Goal: Communication & Community: Answer question/provide support

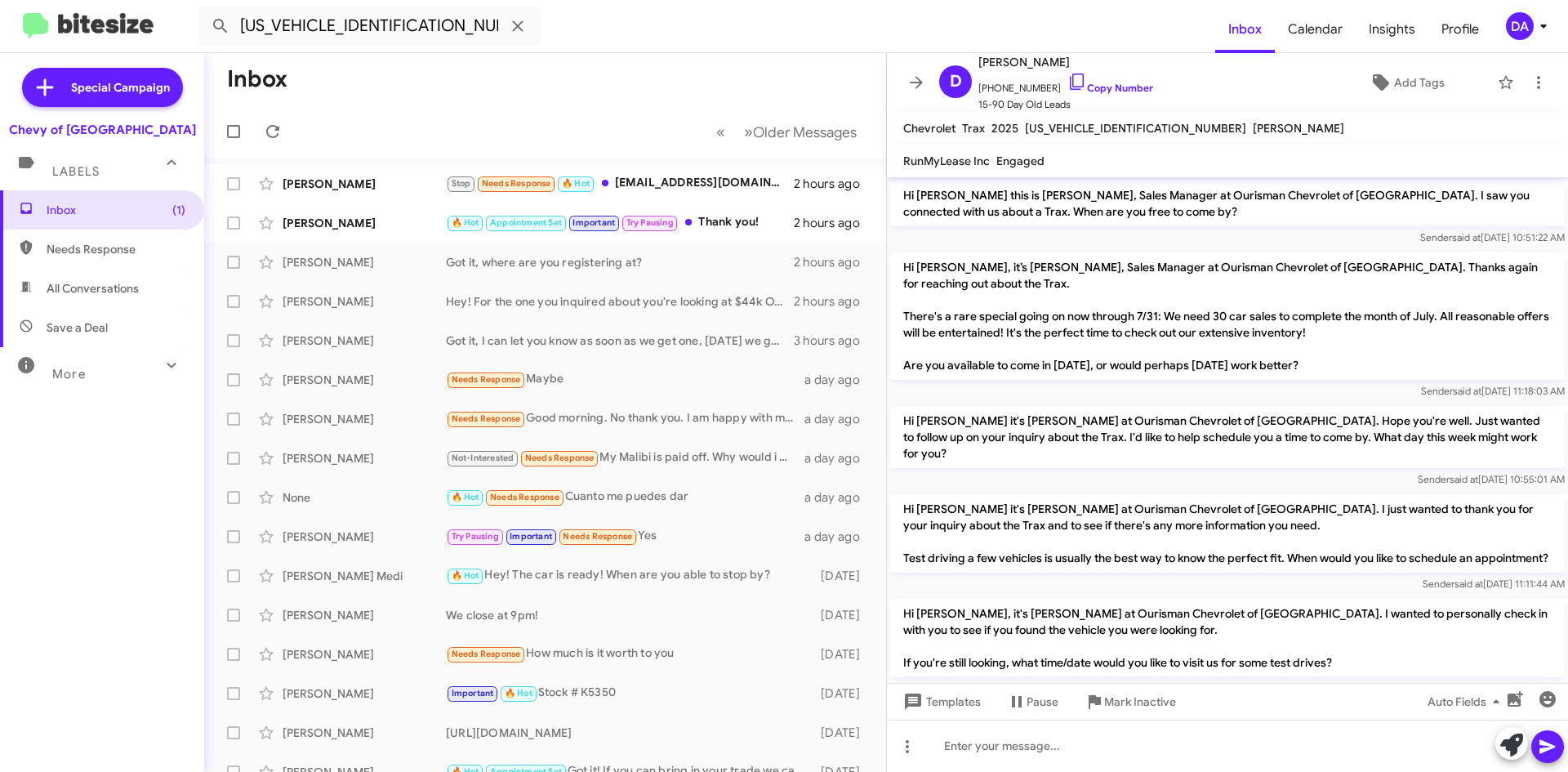
scroll to position [1123, 0]
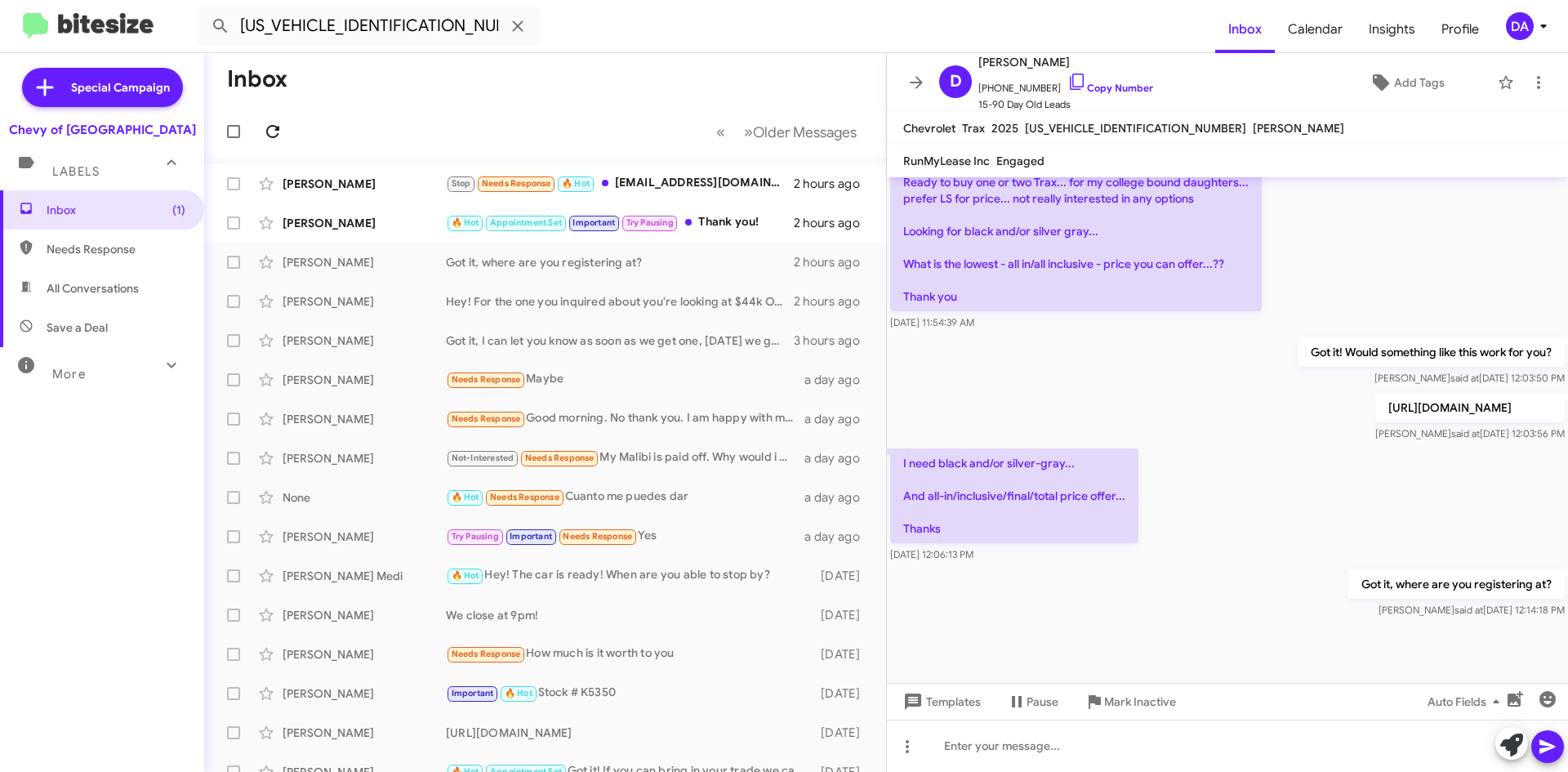
click at [279, 123] on icon at bounding box center [273, 132] width 20 height 20
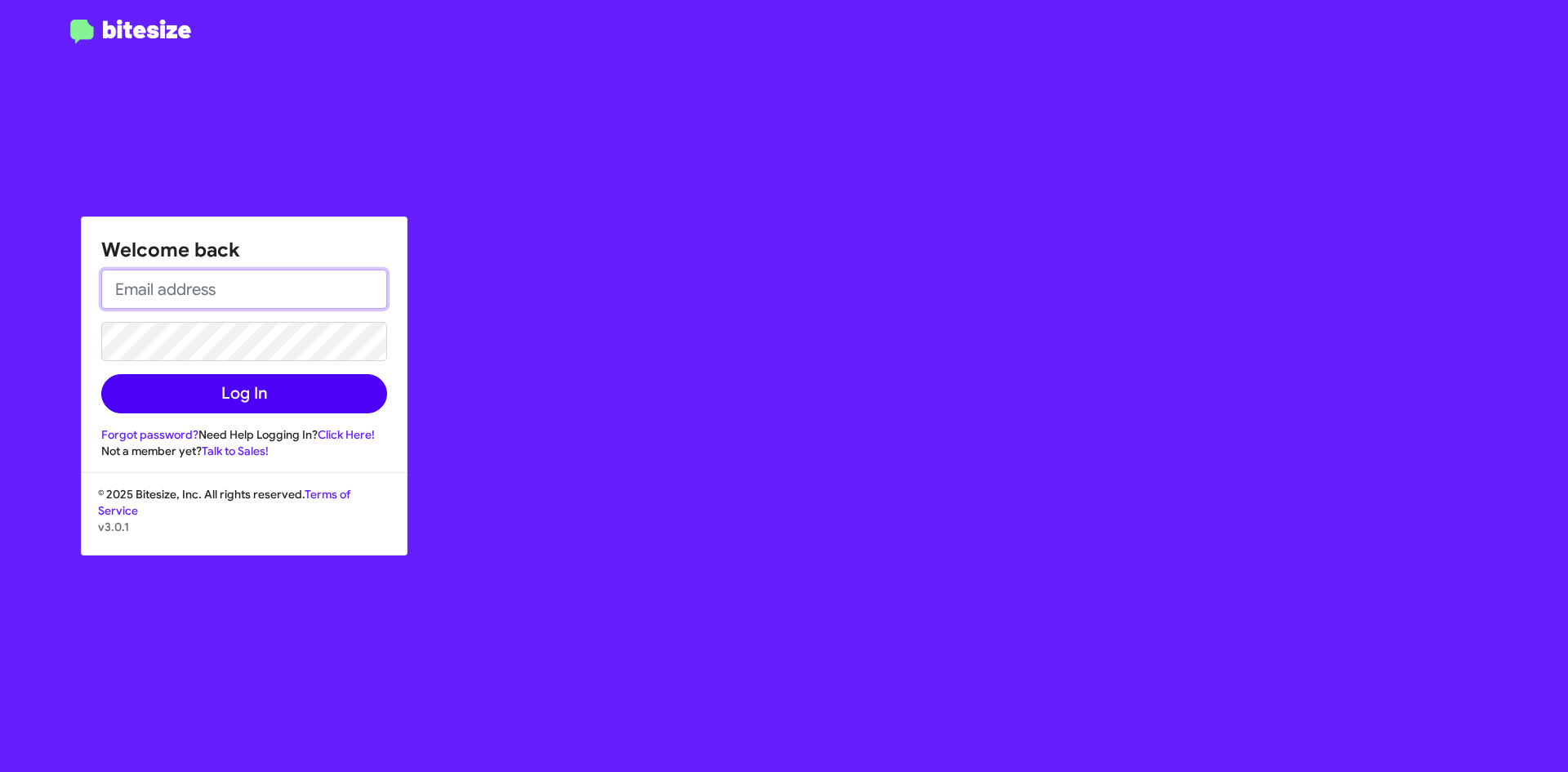
type input "[EMAIL_ADDRESS][DOMAIN_NAME]"
click at [228, 381] on button "Log In" at bounding box center [244, 393] width 286 height 40
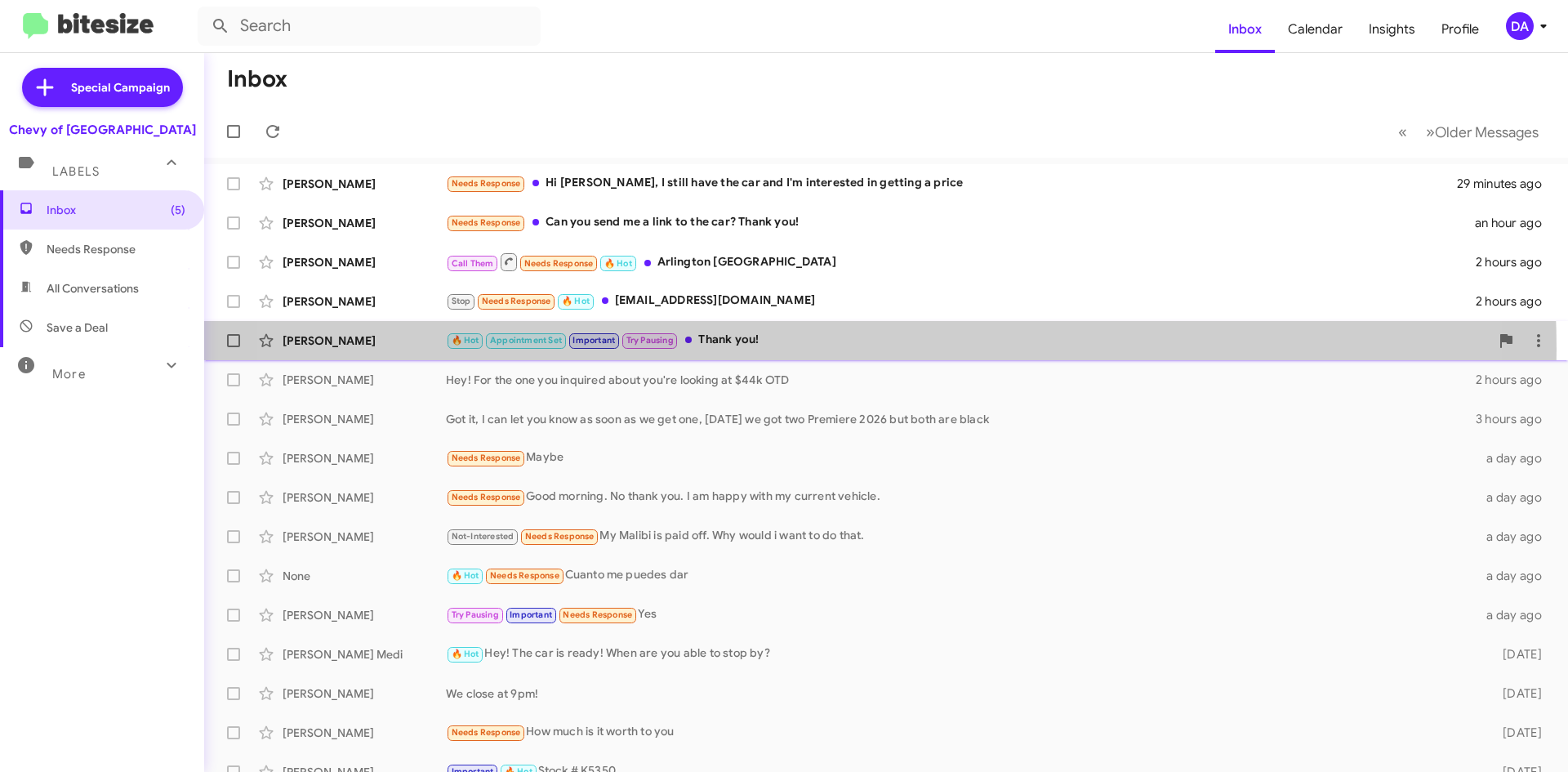
click at [803, 349] on div "🔥 Hot Appointment Set Important Try Pausing Thank you!" at bounding box center [968, 340] width 1044 height 19
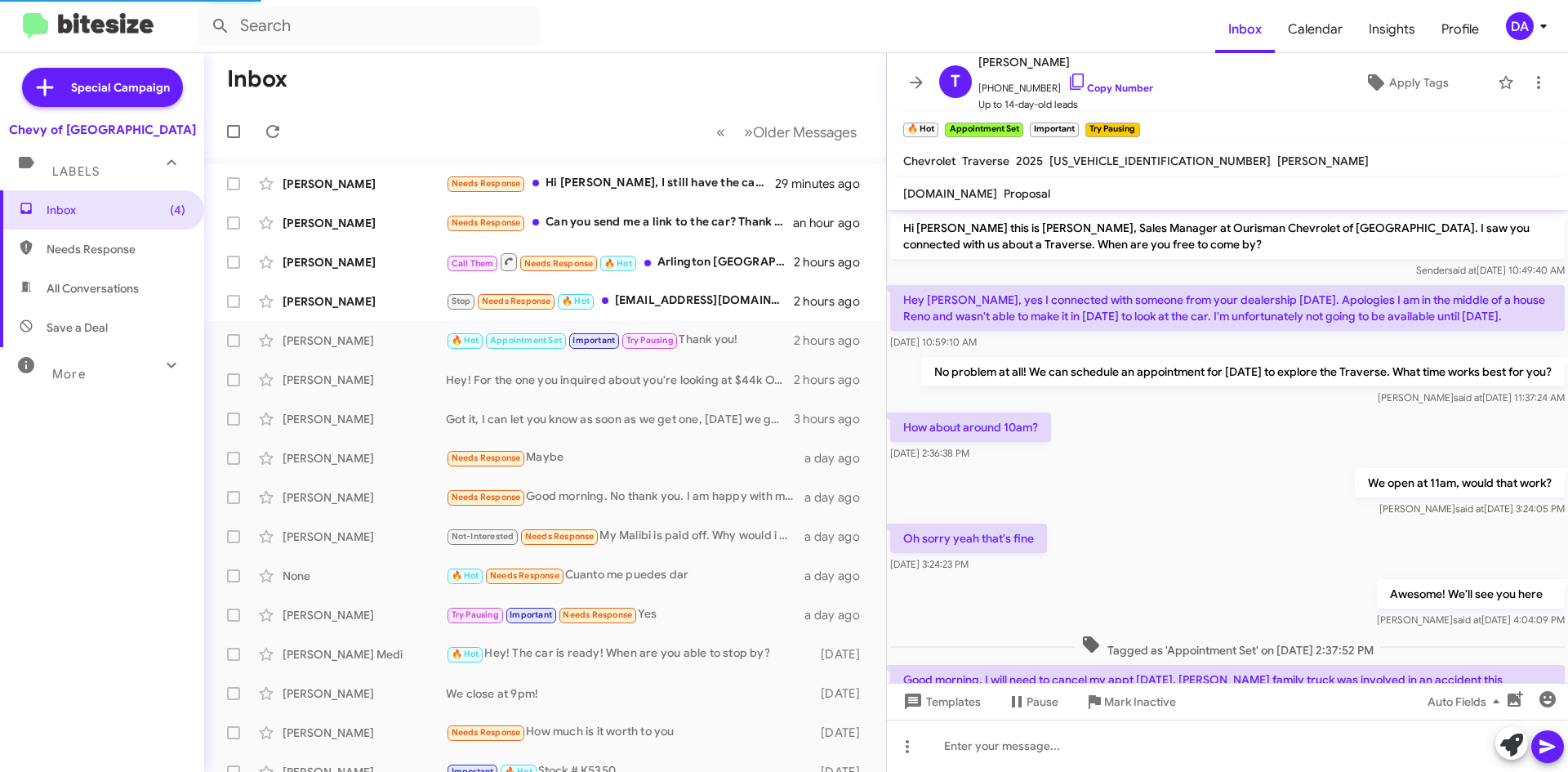
scroll to position [241, 0]
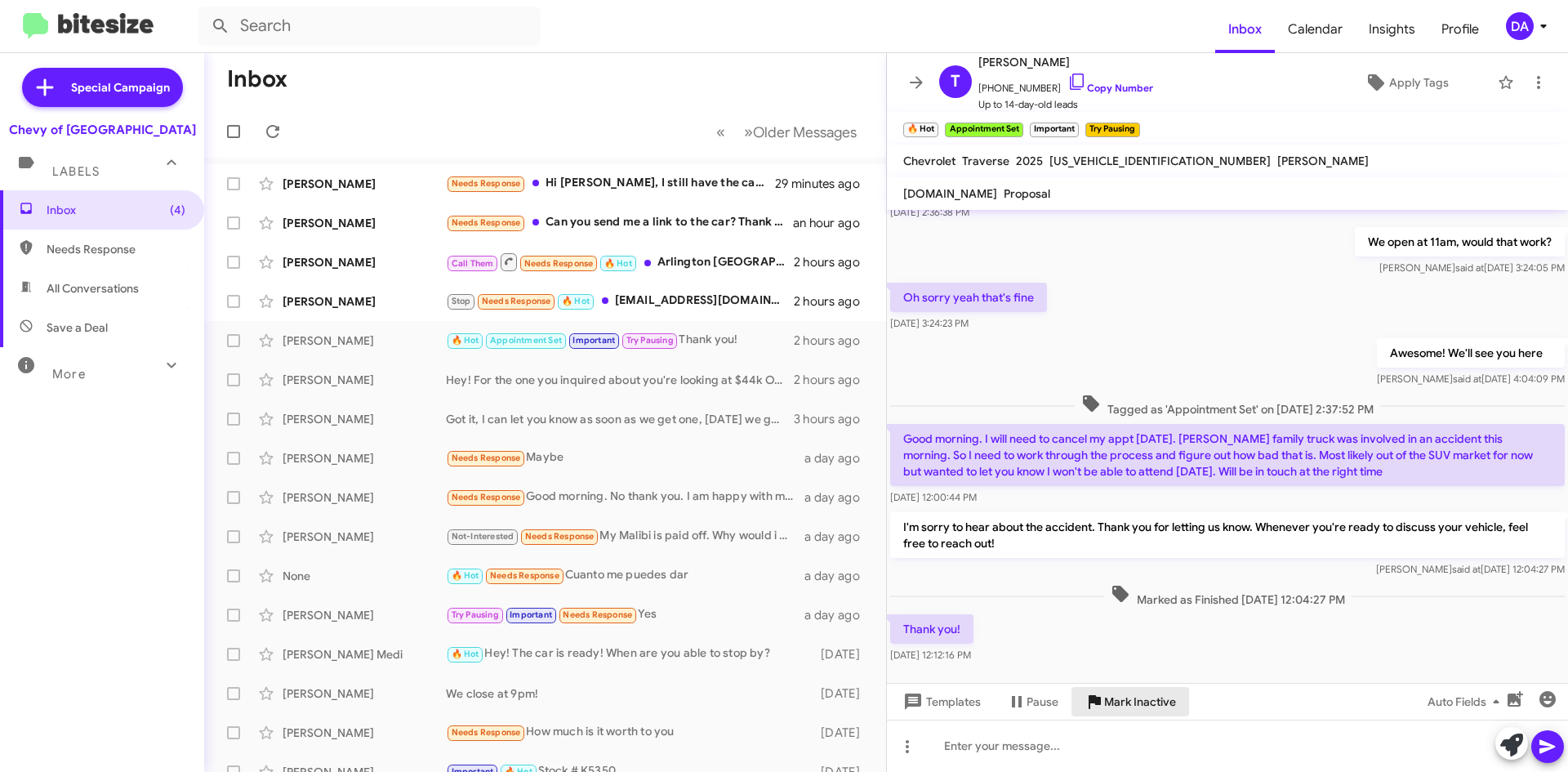
click at [1114, 709] on span "Mark Inactive" at bounding box center [1140, 702] width 72 height 30
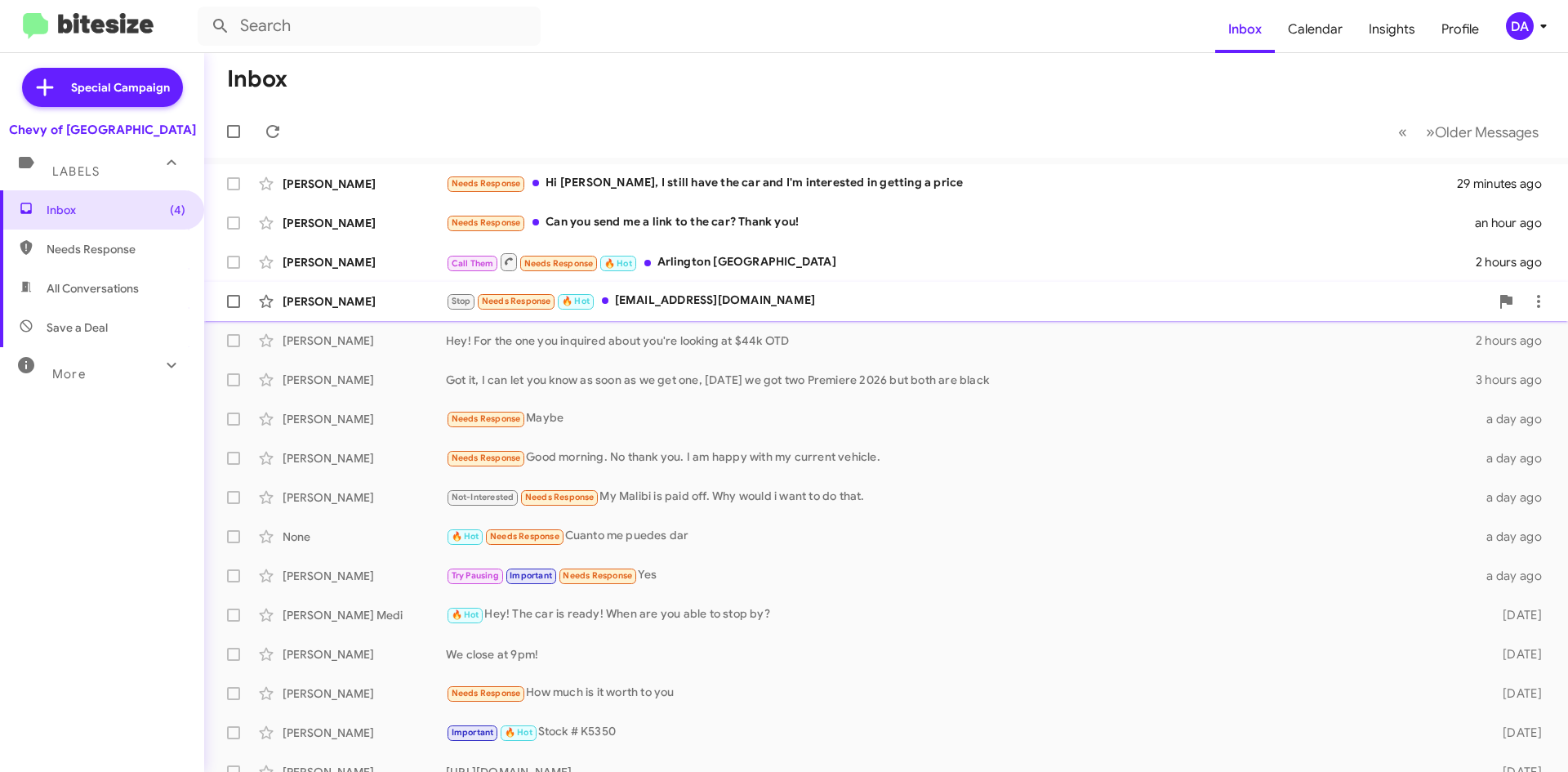
click at [738, 306] on div "Stop Needs Response 🔥 Hot [EMAIL_ADDRESS][DOMAIN_NAME]" at bounding box center [968, 300] width 1044 height 19
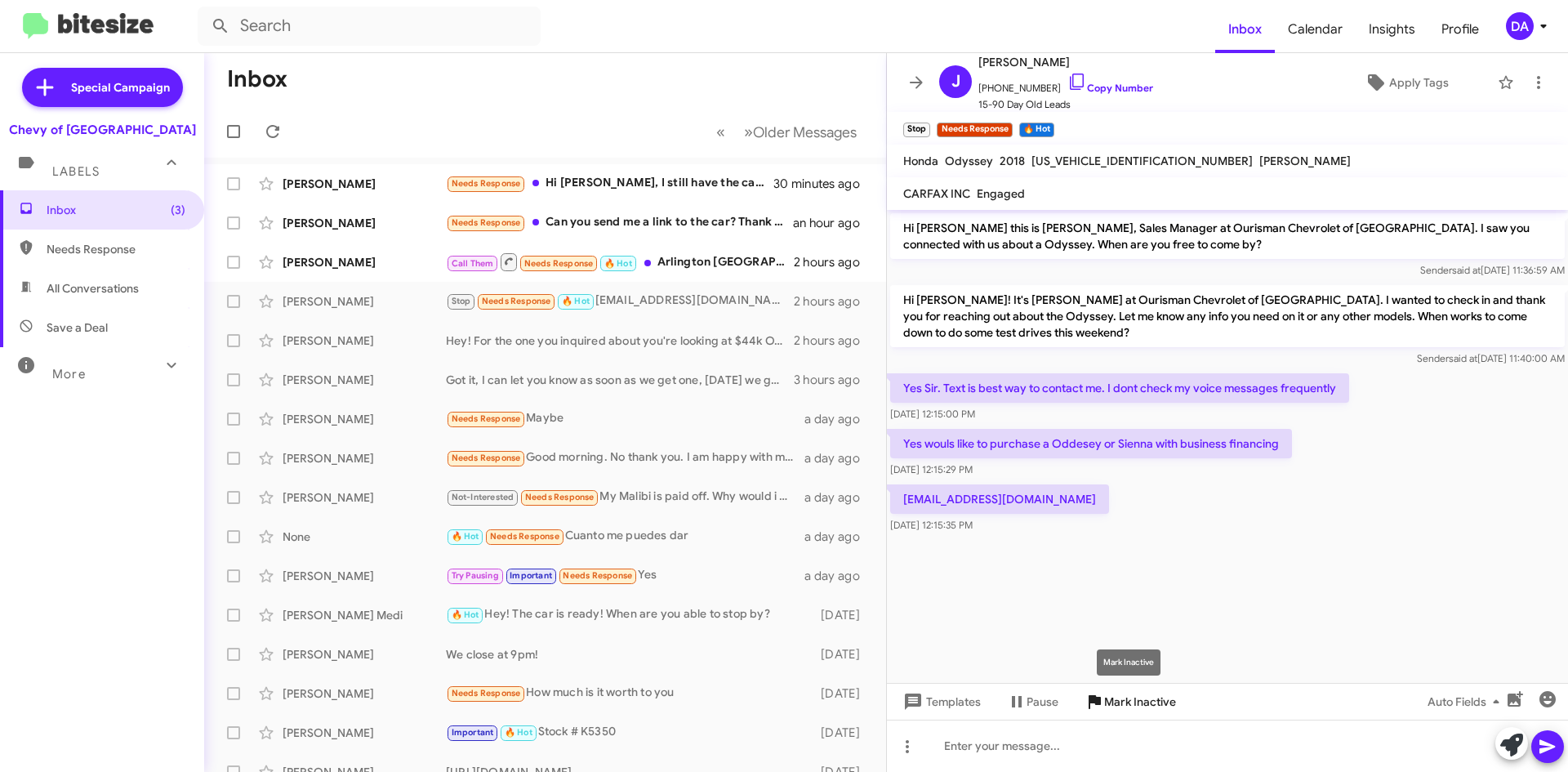
click at [1134, 695] on span "Mark Inactive" at bounding box center [1140, 702] width 72 height 30
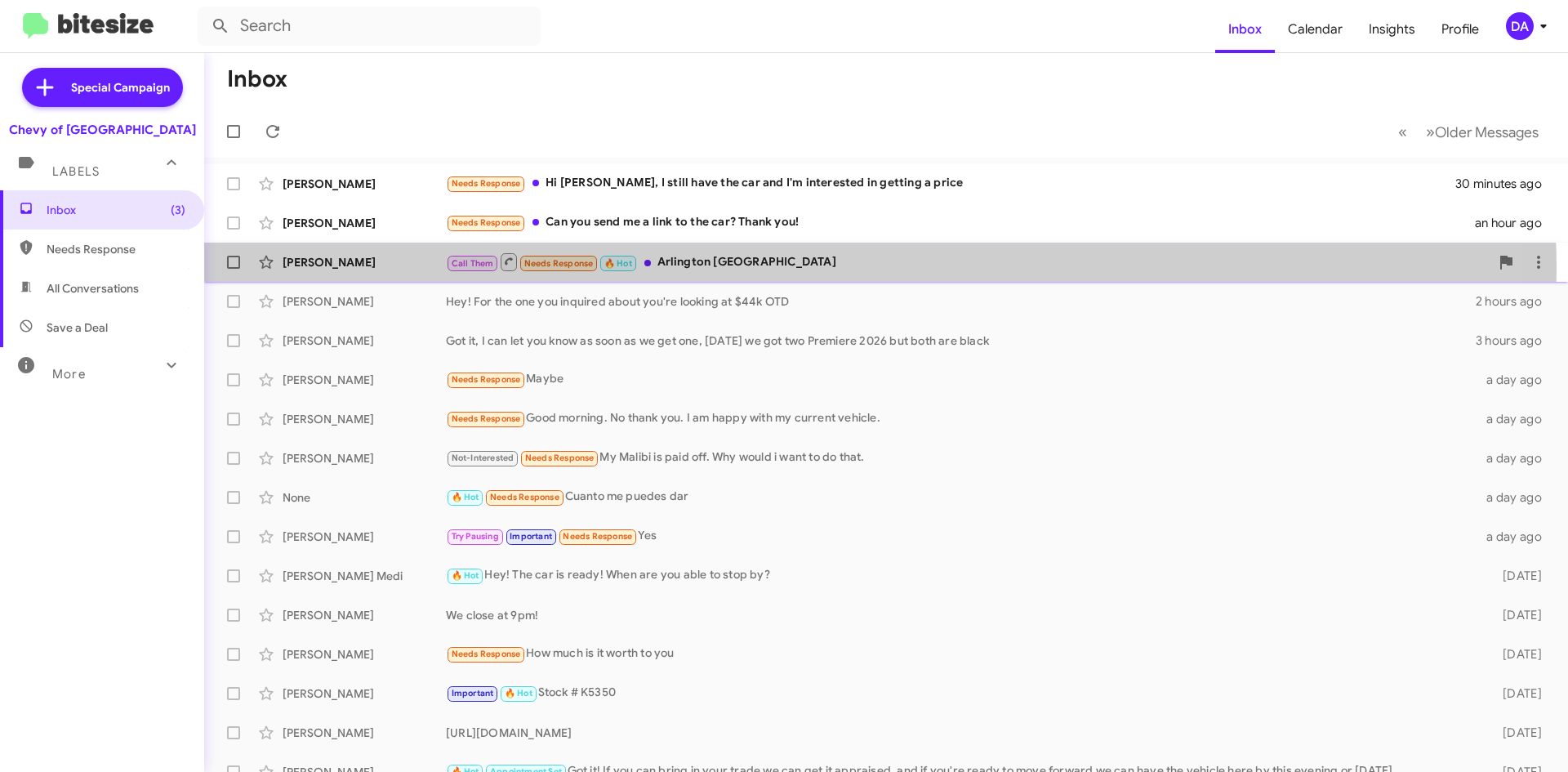
click at [709, 269] on div "Call Them Needs Response 🔥 Hot [GEOGRAPHIC_DATA] [GEOGRAPHIC_DATA]" at bounding box center [968, 262] width 1044 height 21
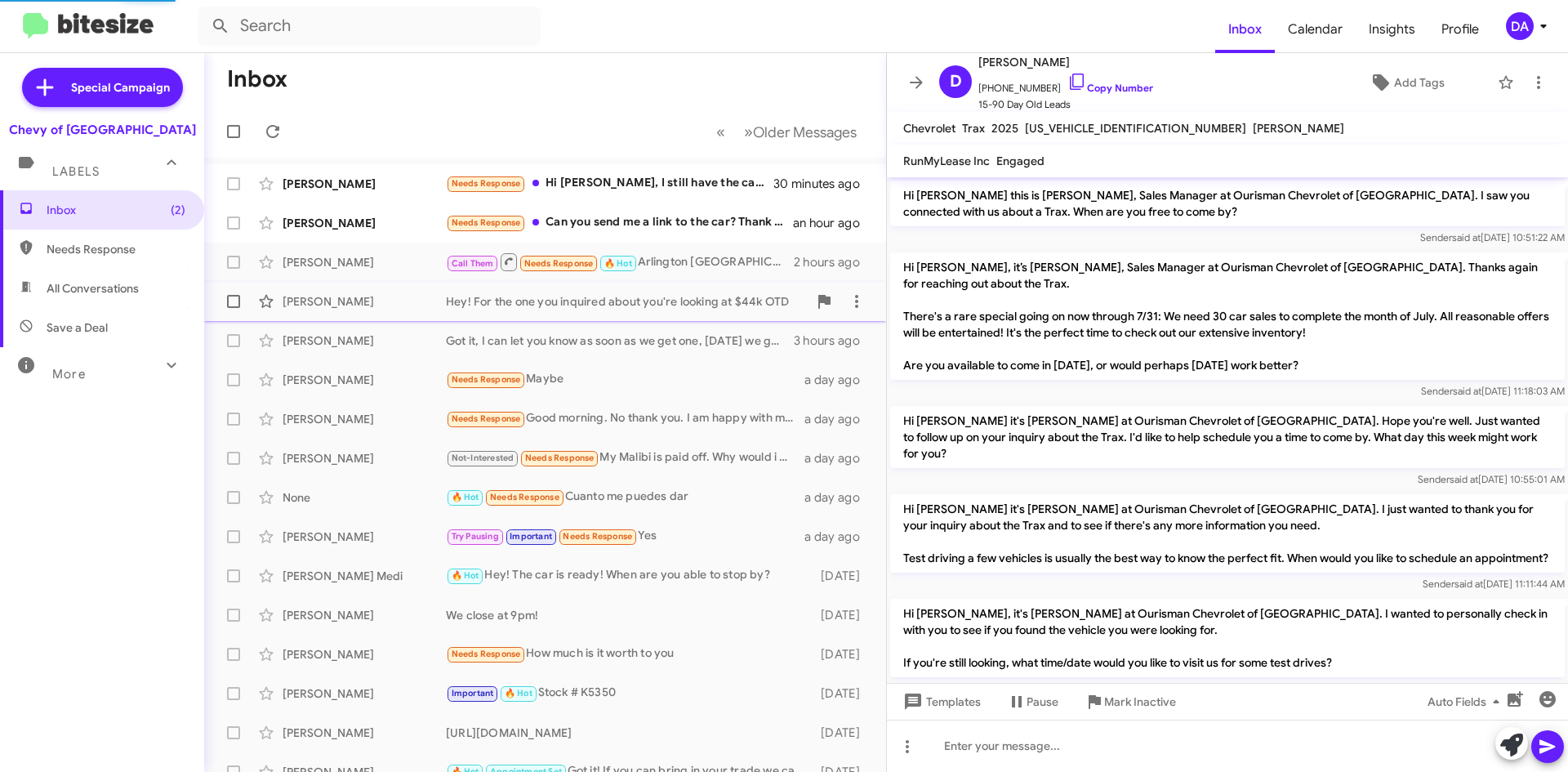
scroll to position [1218, 0]
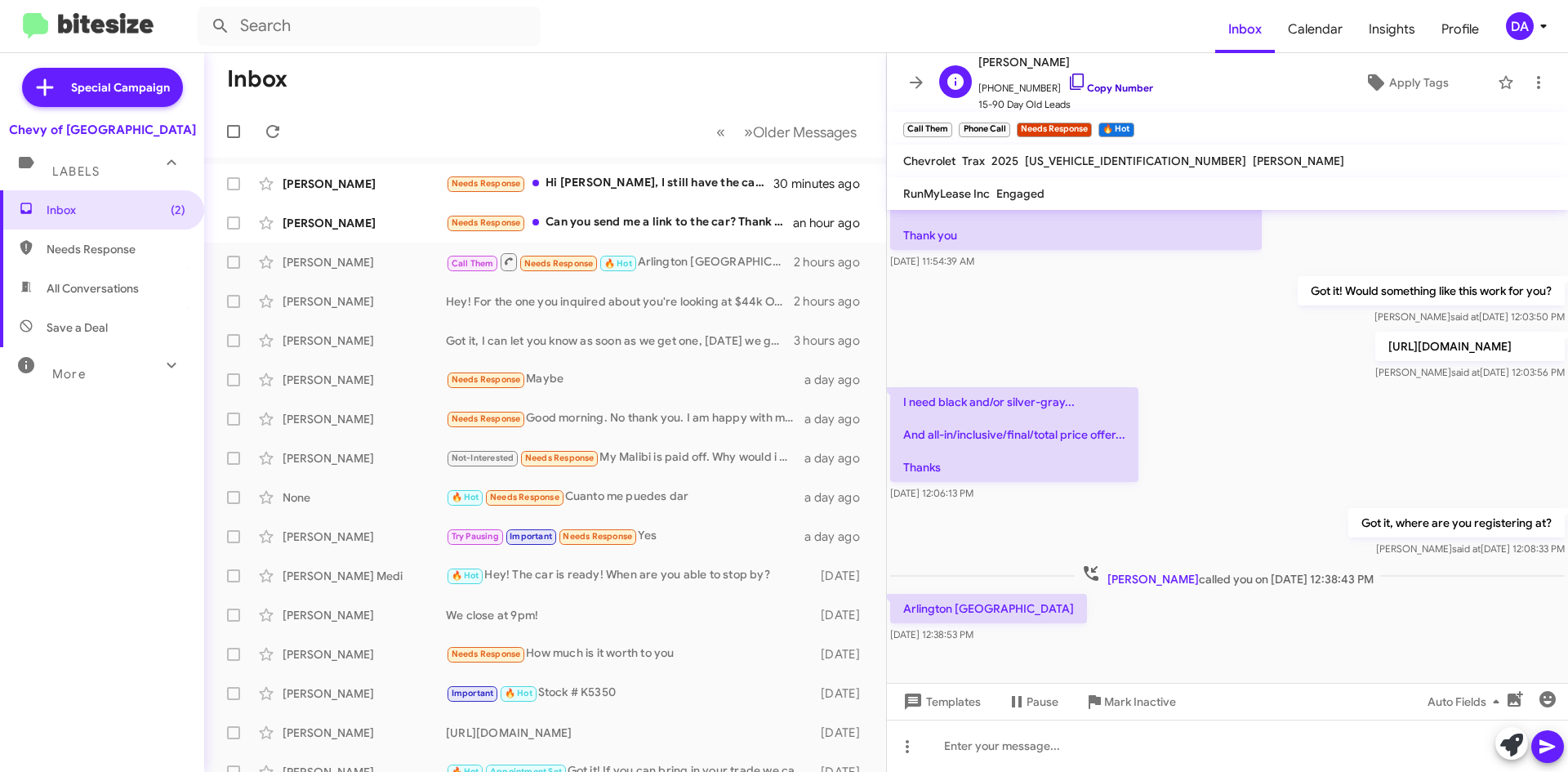
click at [1105, 85] on link "Copy Number" at bounding box center [1110, 87] width 86 height 12
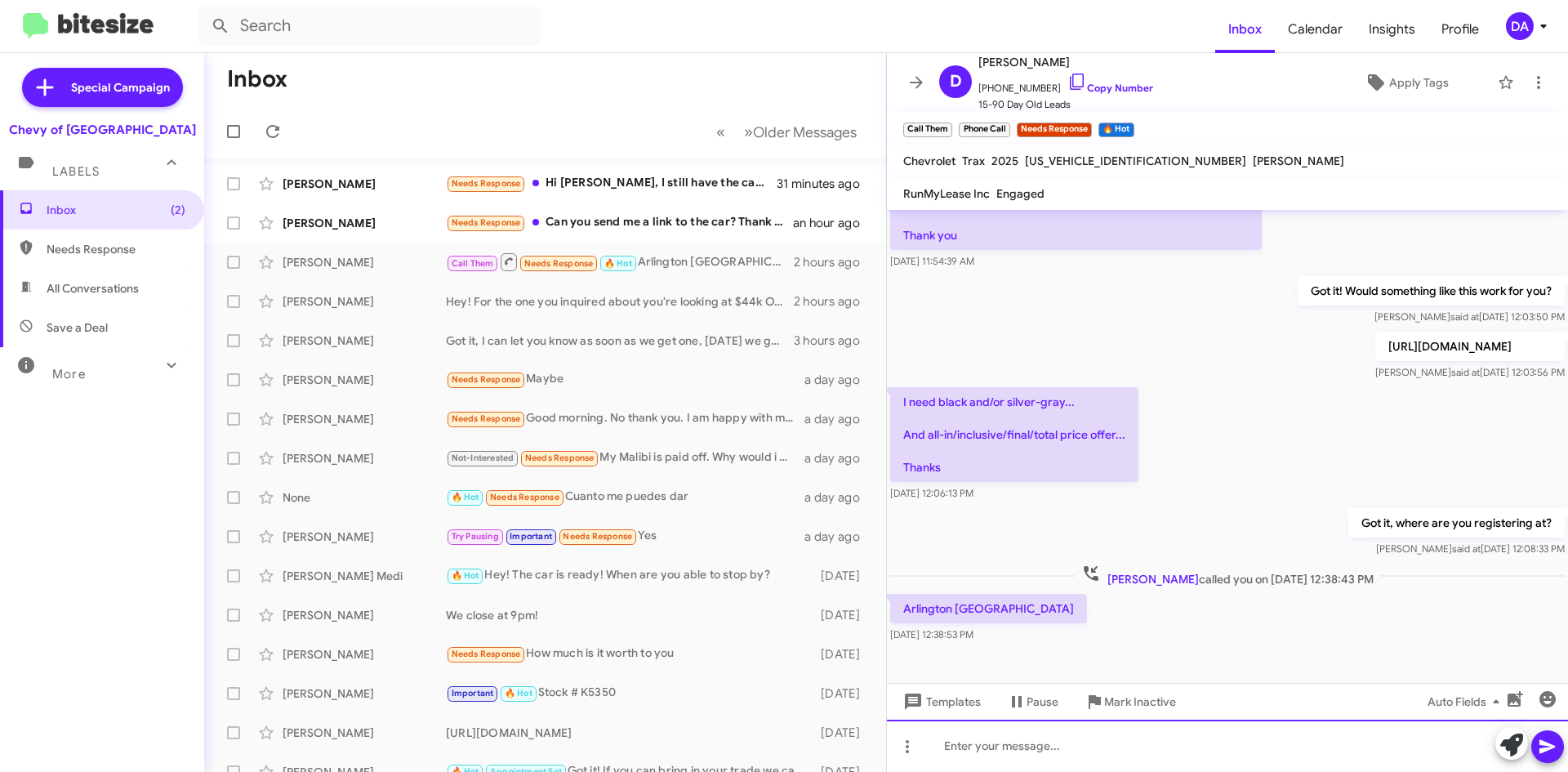
click at [1026, 750] on div at bounding box center [1228, 746] width 682 height 53
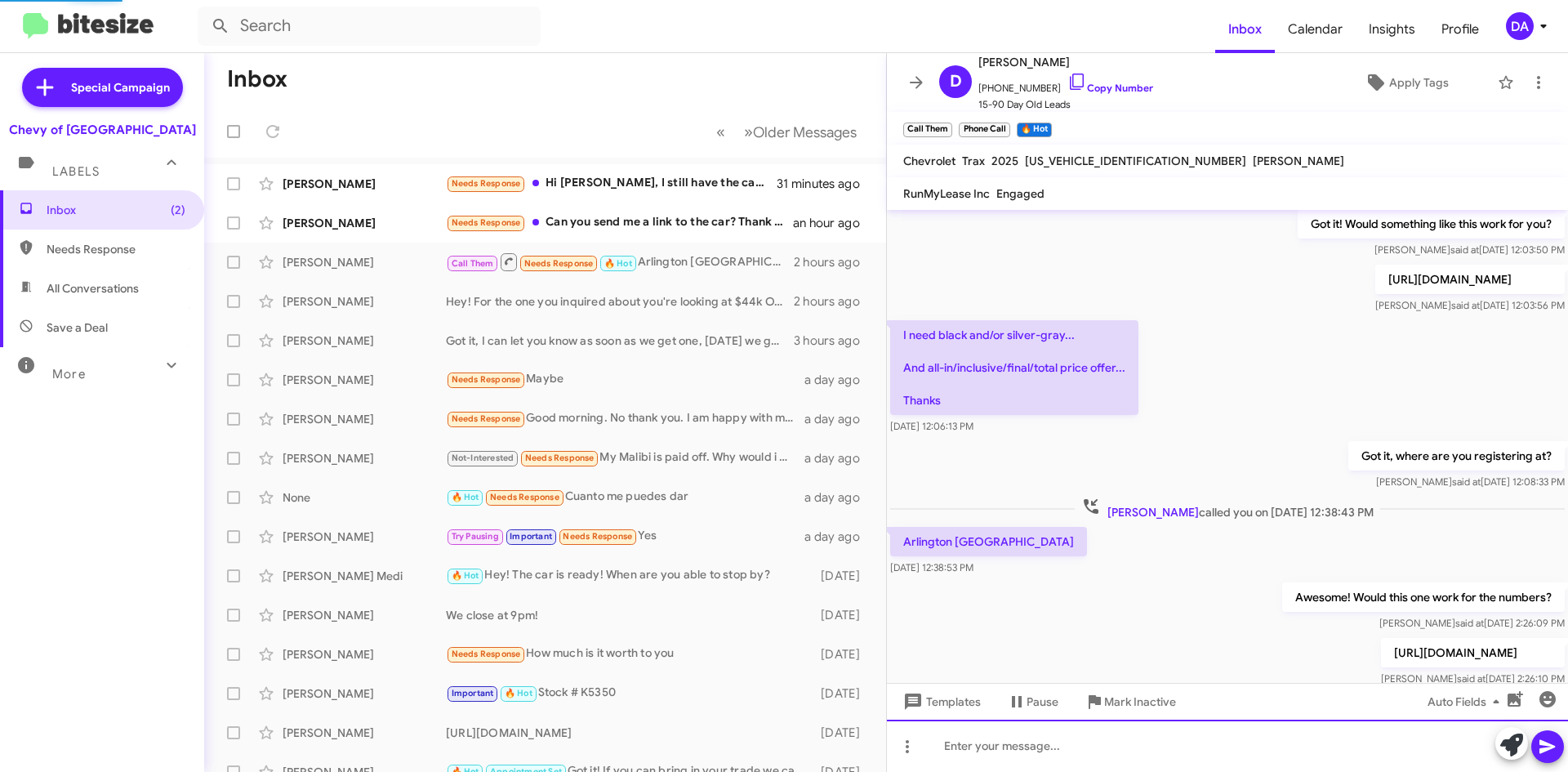
scroll to position [1370, 0]
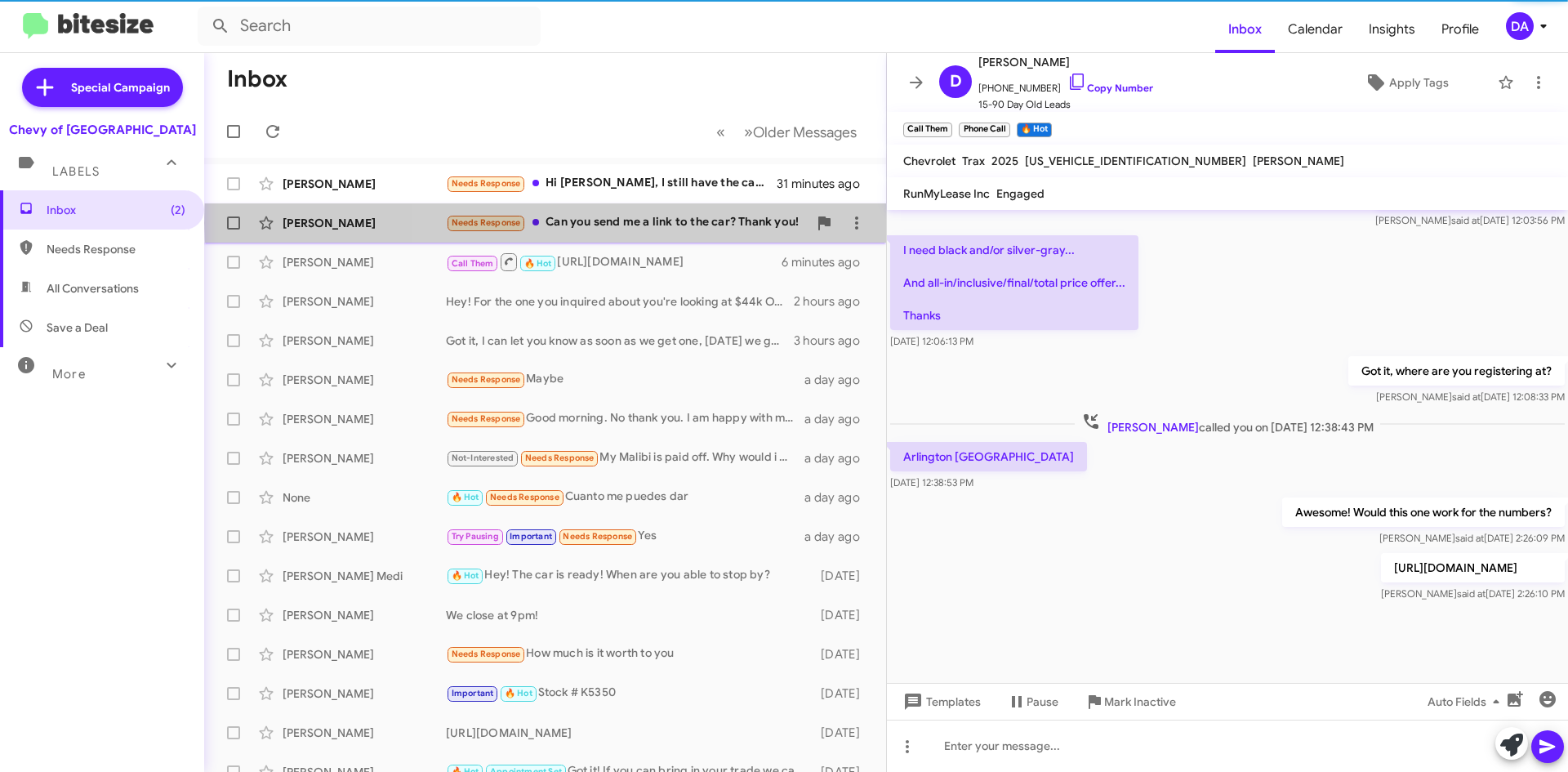
click at [686, 223] on div "Needs Response Can you send me a link to the car? Thank you!" at bounding box center [627, 222] width 362 height 19
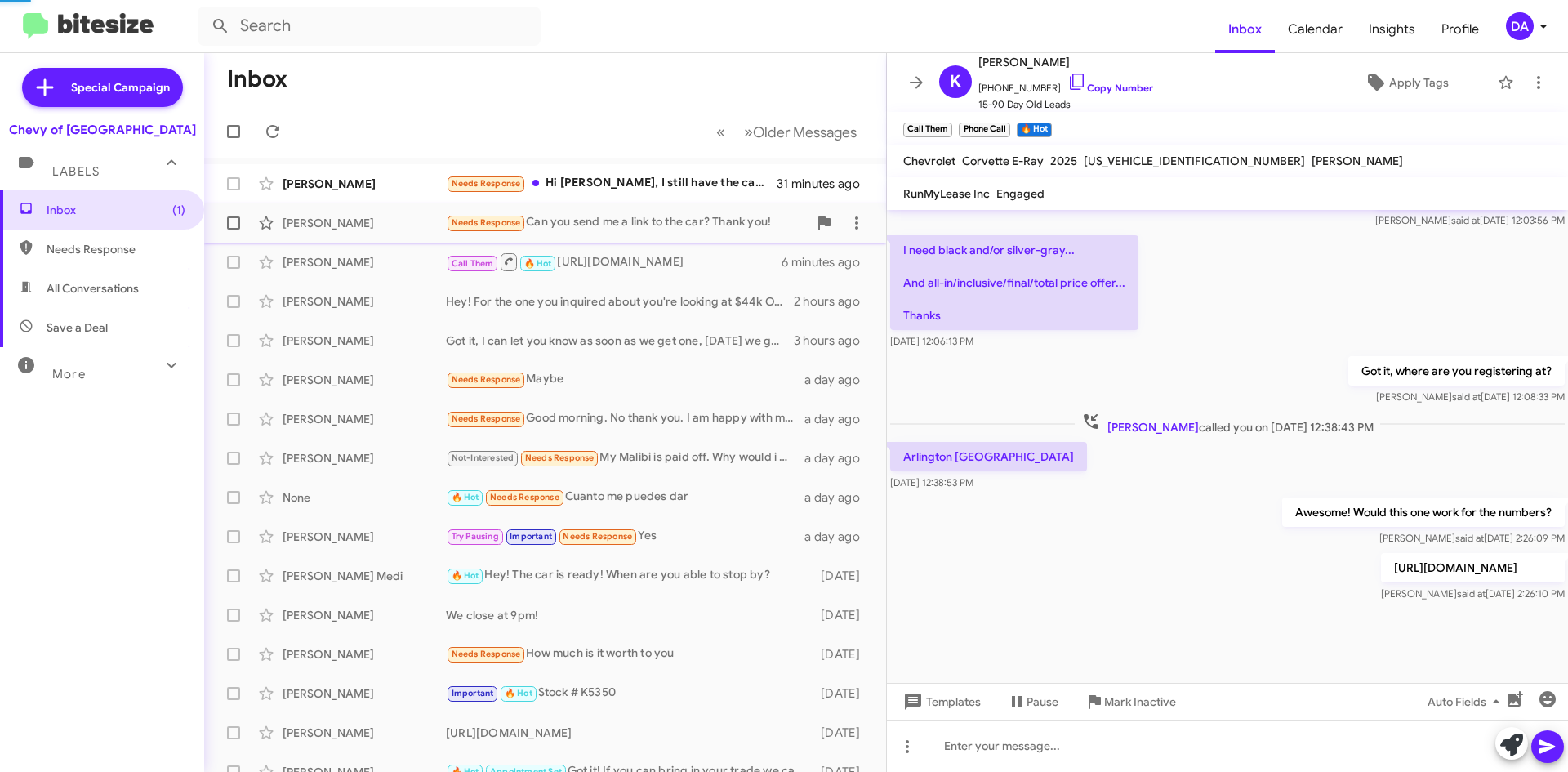
scroll to position [624, 0]
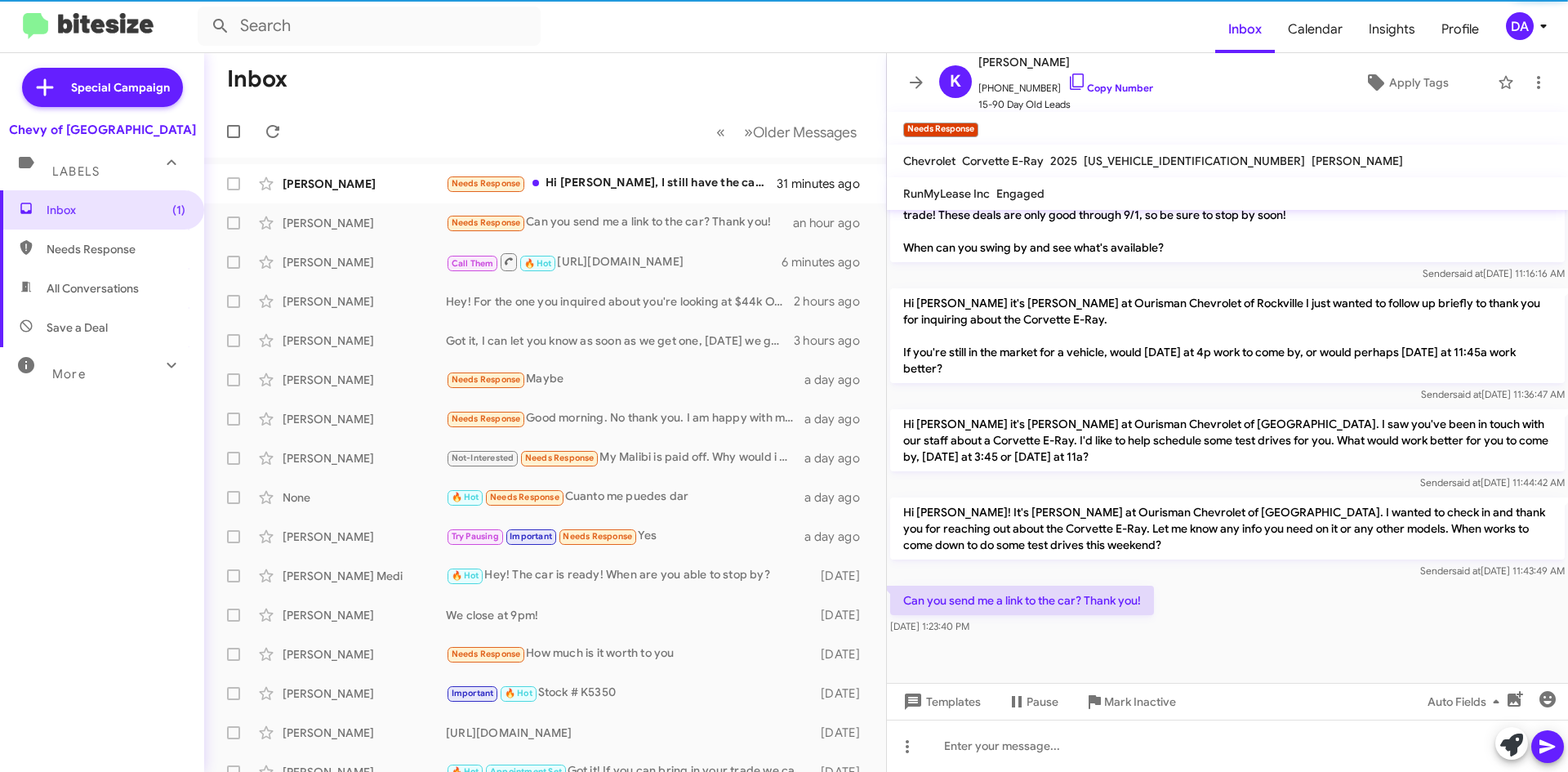
click at [1140, 162] on span "[US_VEHICLE_IDENTIFICATION_NUMBER]" at bounding box center [1194, 161] width 221 height 15
copy span "[US_VEHICLE_IDENTIFICATION_NUMBER]"
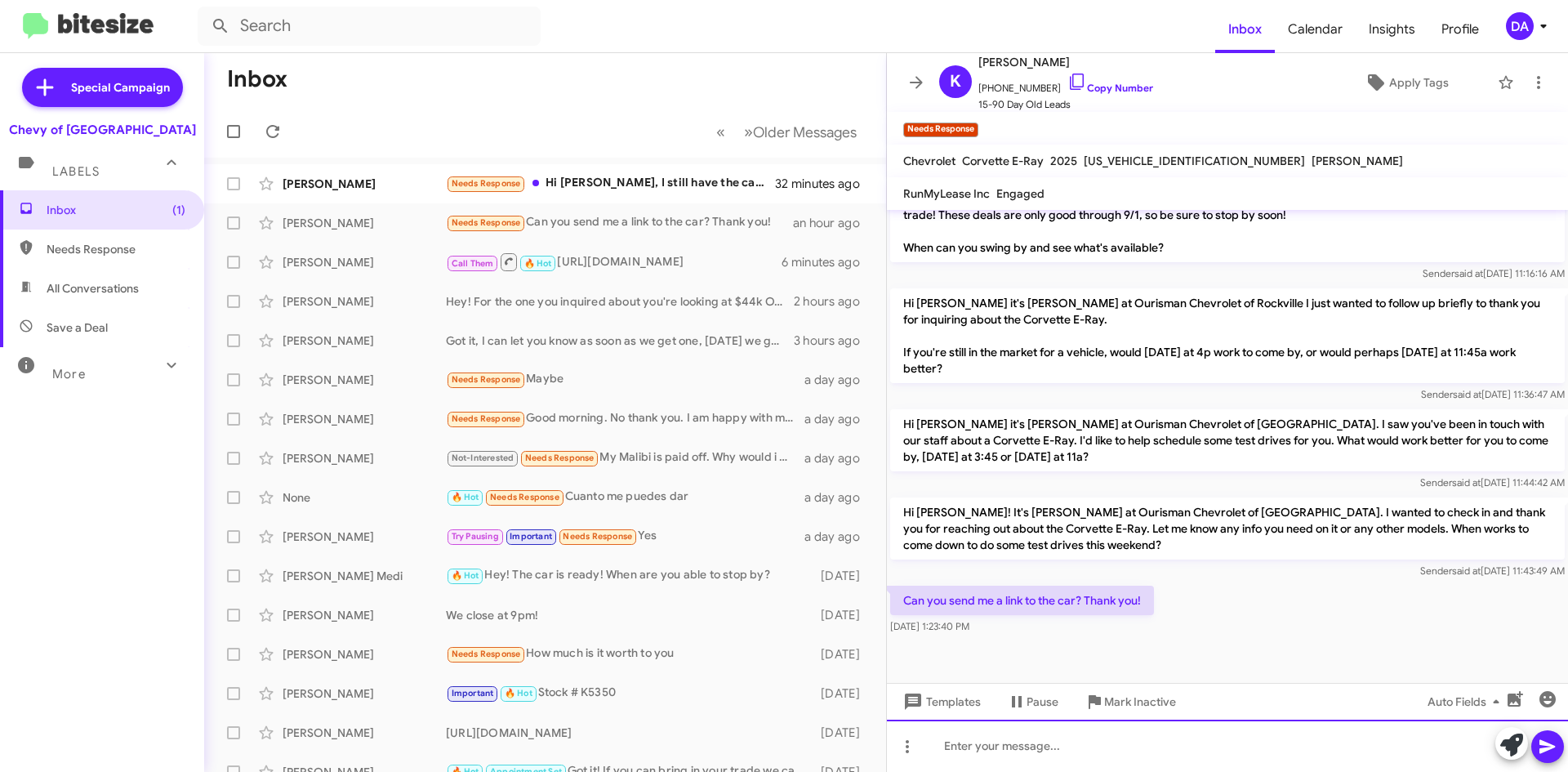
click at [1053, 728] on div at bounding box center [1228, 746] width 682 height 53
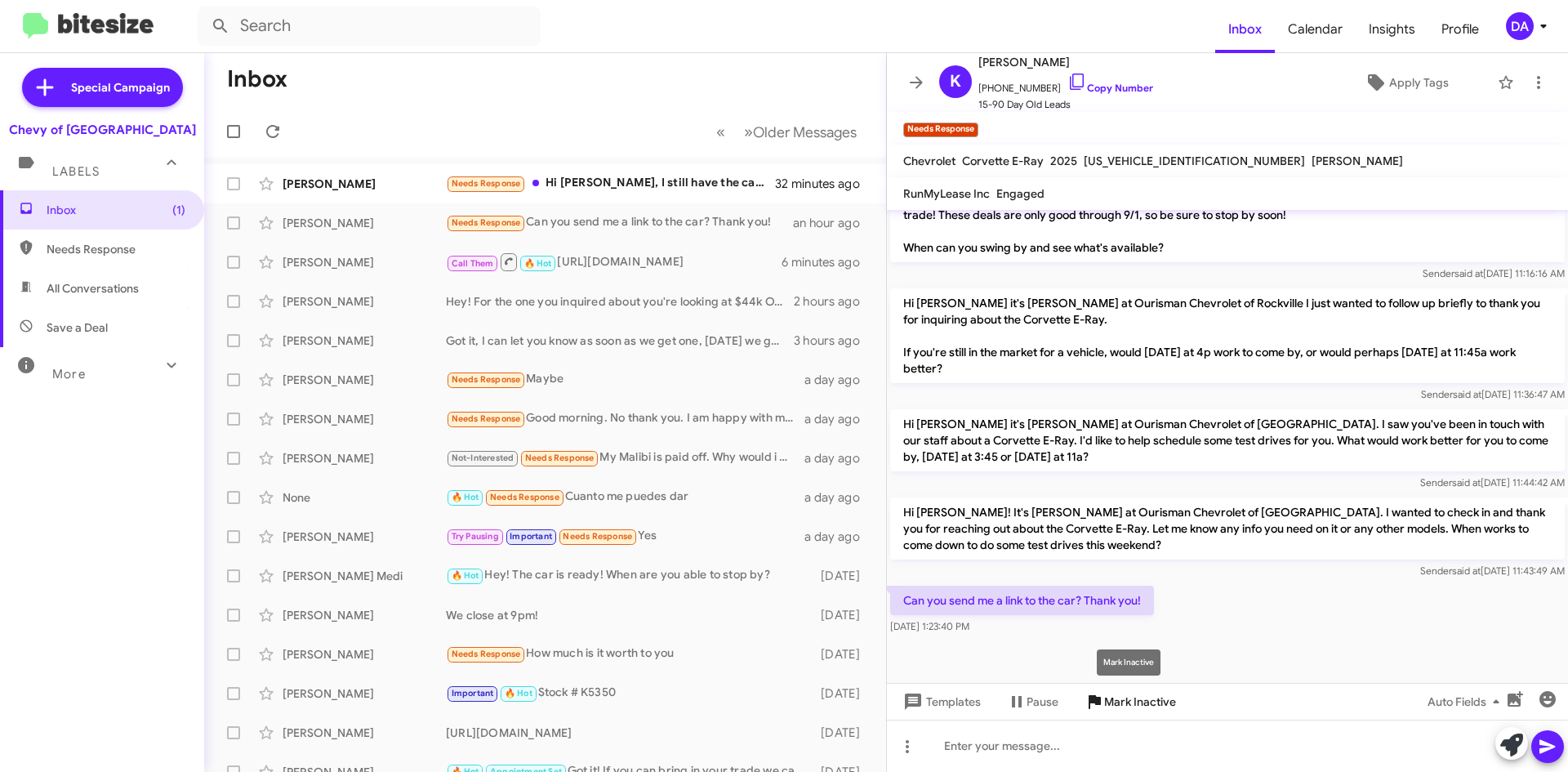
click at [1140, 694] on span "Mark Inactive" at bounding box center [1140, 702] width 72 height 30
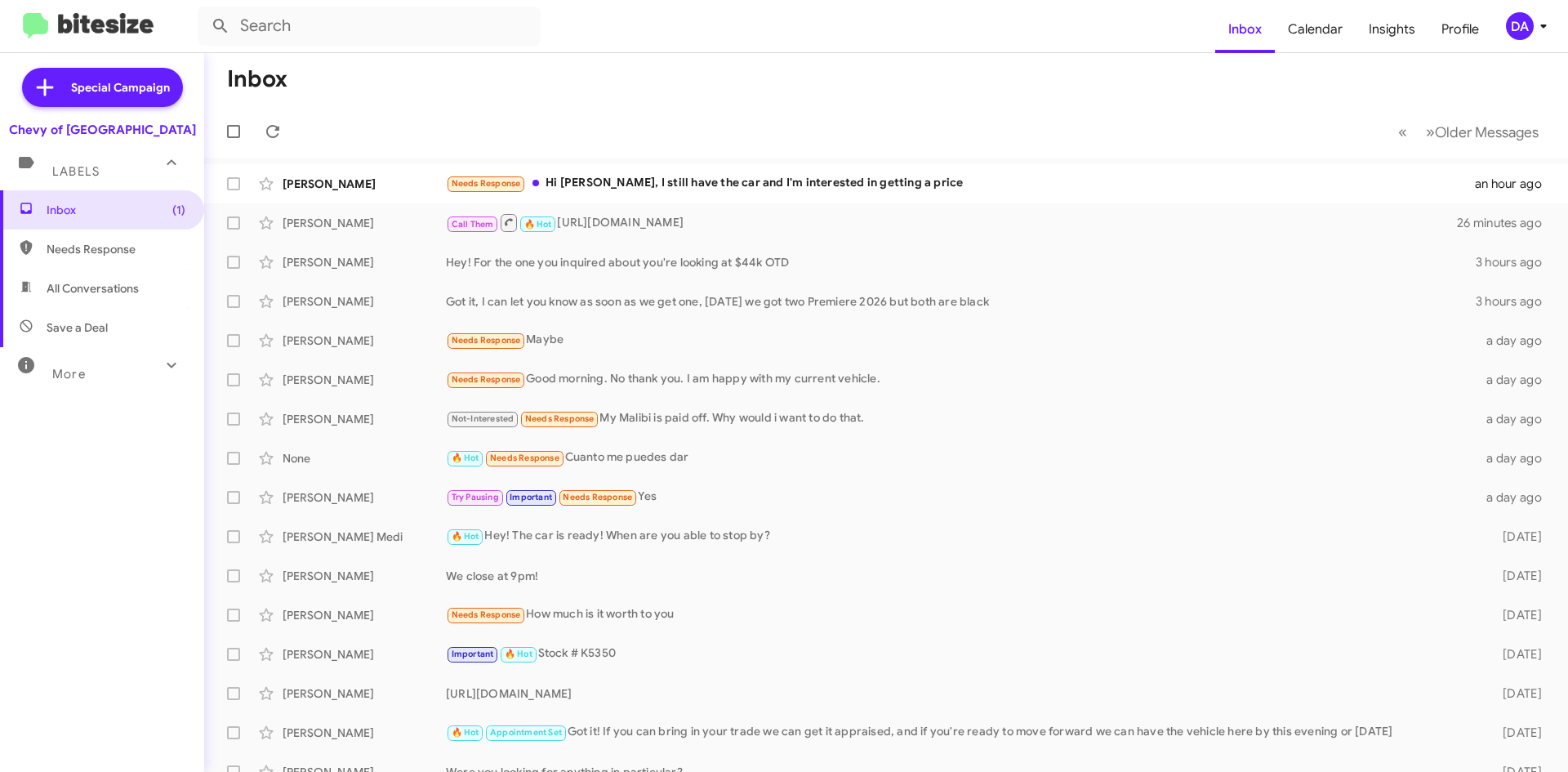
click at [1357, 73] on mat-toolbar-row "Inbox" at bounding box center [886, 79] width 1364 height 53
